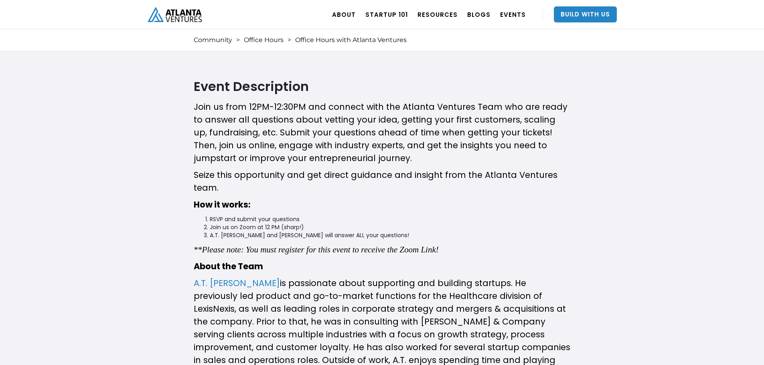
scroll to position [200, 0]
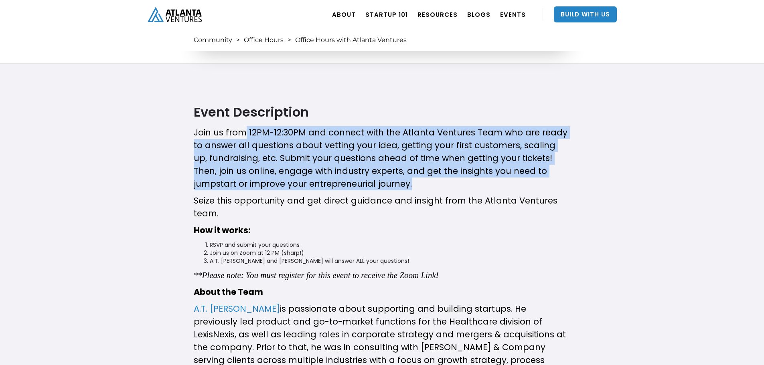
drag, startPoint x: 241, startPoint y: 128, endPoint x: 500, endPoint y: 184, distance: 264.2
click at [499, 183] on p "Join us from 12PM-12:30PM and connect with the Atlanta Ventures Team who are re…" at bounding box center [382, 158] width 377 height 64
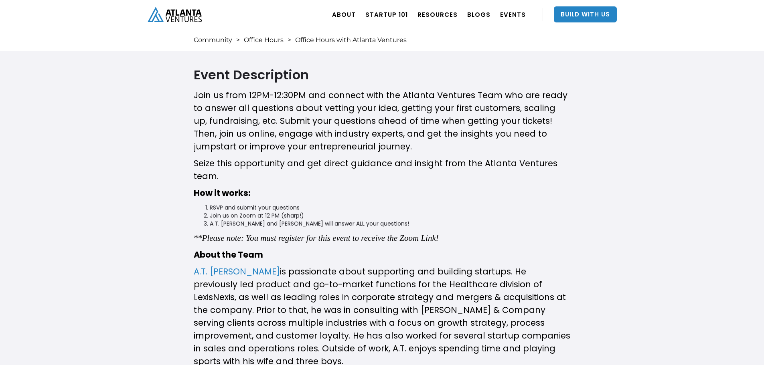
scroll to position [241, 0]
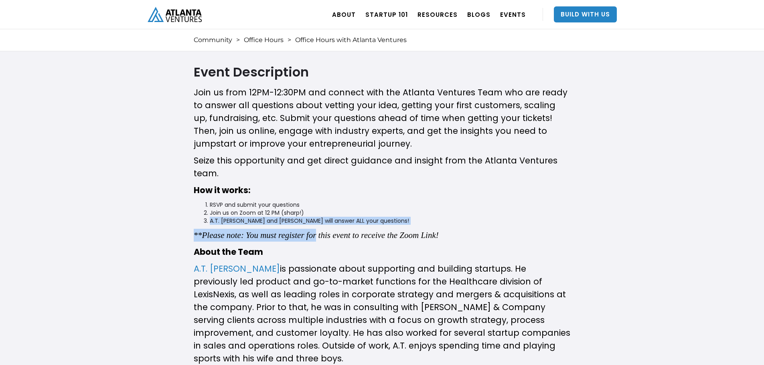
drag, startPoint x: 210, startPoint y: 223, endPoint x: 313, endPoint y: 229, distance: 102.8
click at [313, 229] on div "Join us from 12PM-12:30PM and connect with the Atlanta Ventures Team who are re…" at bounding box center [382, 304] width 377 height 436
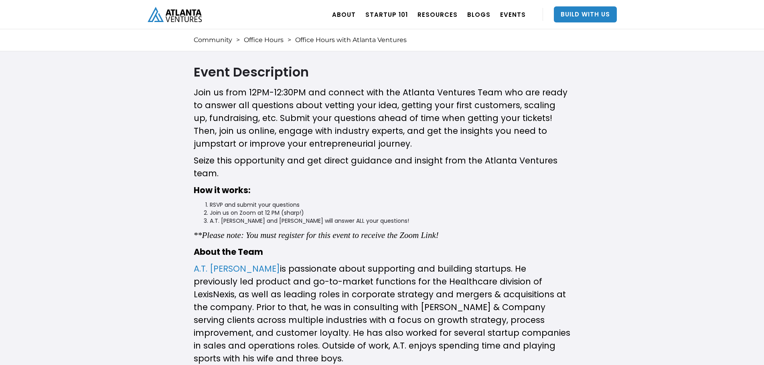
click at [361, 202] on li "RSVP and submit your questions" at bounding box center [390, 205] width 361 height 8
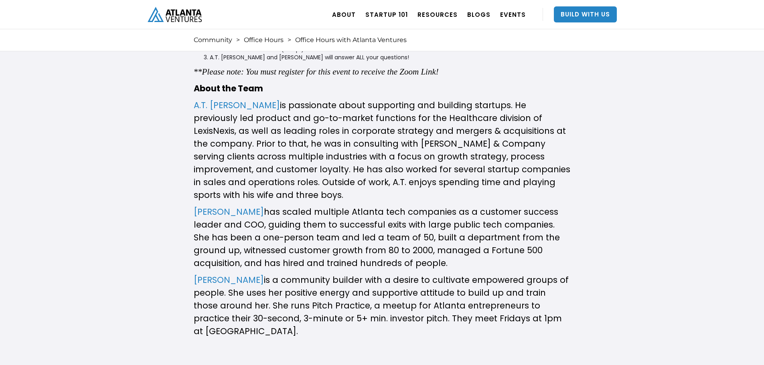
scroll to position [401, 0]
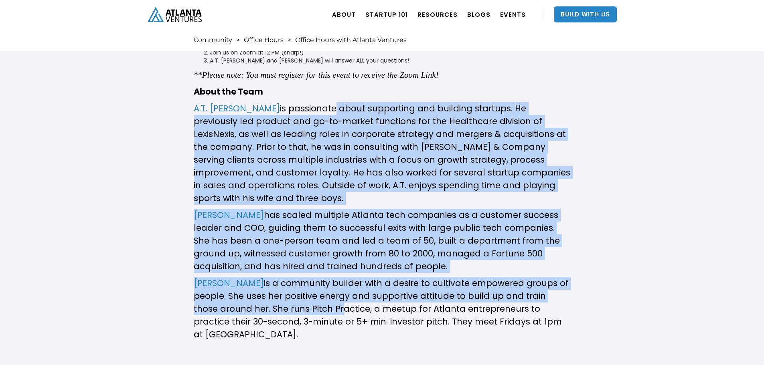
drag, startPoint x: 293, startPoint y: 101, endPoint x: 311, endPoint y: 295, distance: 194.5
click at [311, 295] on div "Join us from 12PM-12:30PM and connect with the Atlanta Ventures Team who are re…" at bounding box center [382, 144] width 377 height 436
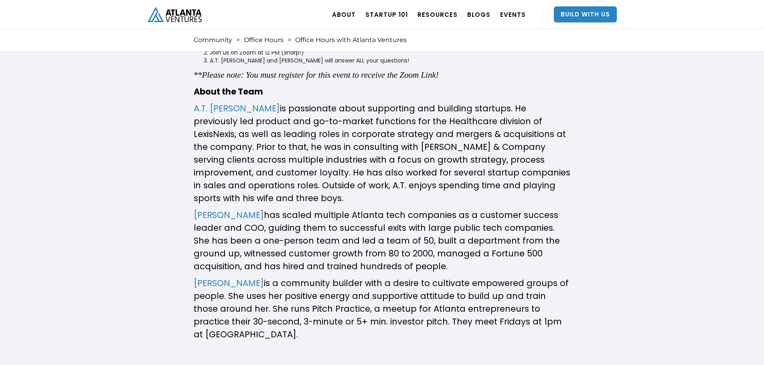
click at [391, 328] on p "[PERSON_NAME] is a community builder with a desire to cultivate empowered group…" at bounding box center [382, 309] width 377 height 64
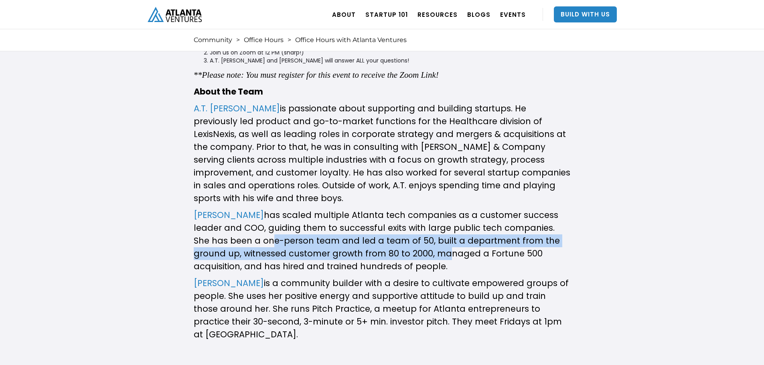
drag, startPoint x: 235, startPoint y: 229, endPoint x: 388, endPoint y: 242, distance: 153.6
click at [388, 242] on p "[PERSON_NAME] has scaled multiple Atlanta tech companies as a customer success …" at bounding box center [382, 241] width 377 height 64
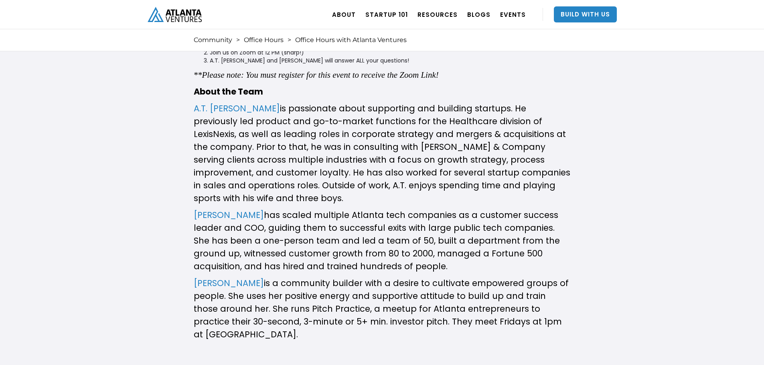
click at [385, 251] on p "[PERSON_NAME] has scaled multiple Atlanta tech companies as a customer success …" at bounding box center [382, 241] width 377 height 64
drag, startPoint x: 284, startPoint y: 294, endPoint x: 342, endPoint y: 297, distance: 58.2
click at [342, 297] on p "[PERSON_NAME] is a community builder with a desire to cultivate empowered group…" at bounding box center [382, 309] width 377 height 64
drag, startPoint x: 390, startPoint y: 307, endPoint x: 339, endPoint y: 303, distance: 50.7
click at [340, 303] on p "[PERSON_NAME] is a community builder with a desire to cultivate empowered group…" at bounding box center [382, 309] width 377 height 64
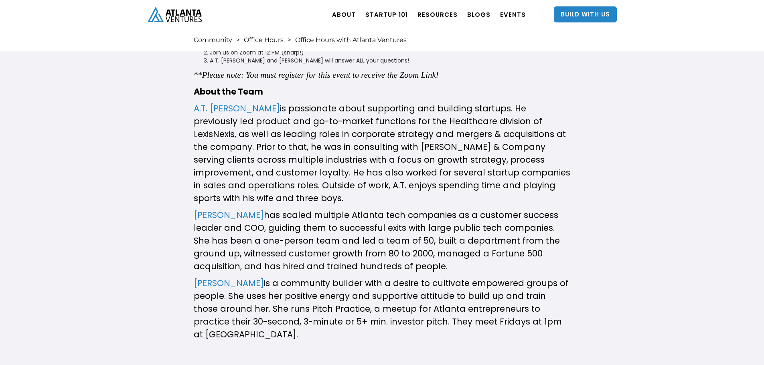
click at [411, 313] on p "[PERSON_NAME] is a community builder with a desire to cultivate empowered group…" at bounding box center [382, 309] width 377 height 64
